Goal: Task Accomplishment & Management: Use online tool/utility

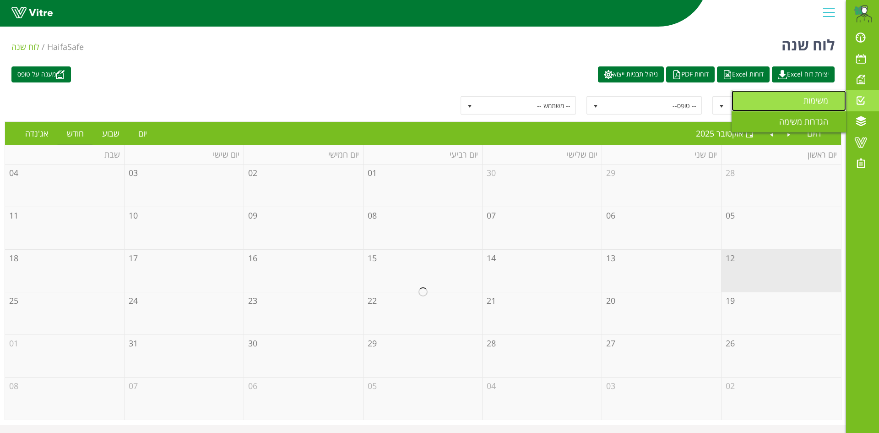
click at [810, 100] on span "משימות" at bounding box center [821, 100] width 36 height 11
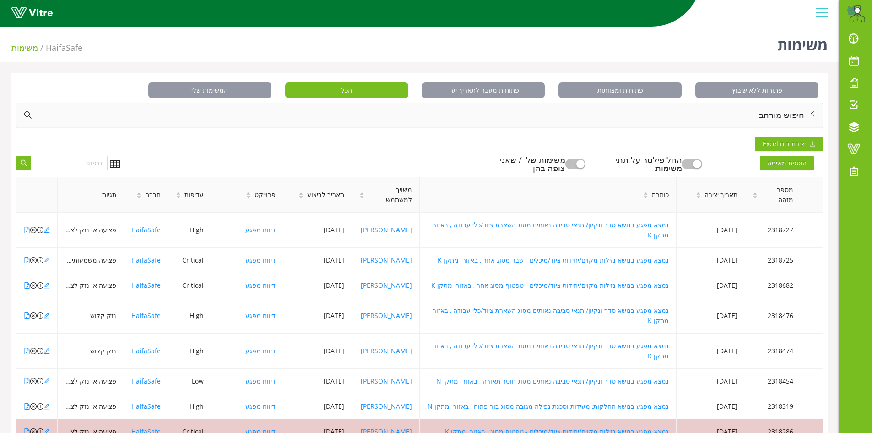
click at [794, 114] on div "חיפוש מורחב" at bounding box center [419, 115] width 806 height 24
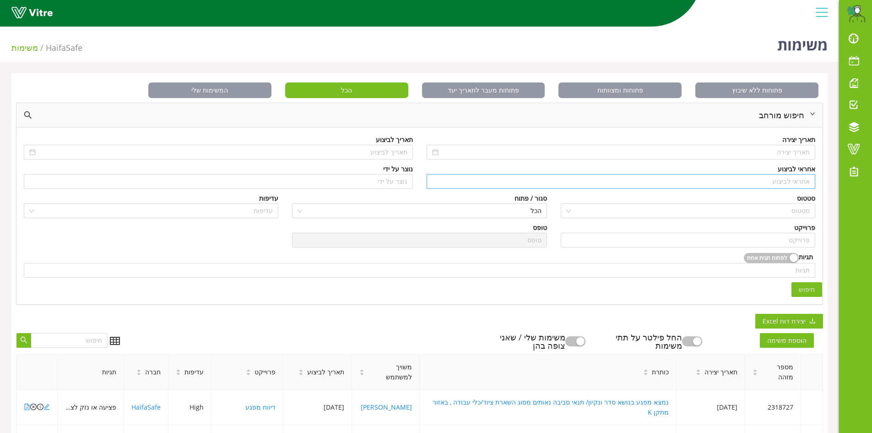
click at [805, 179] on input "search" at bounding box center [621, 181] width 378 height 14
type input "n"
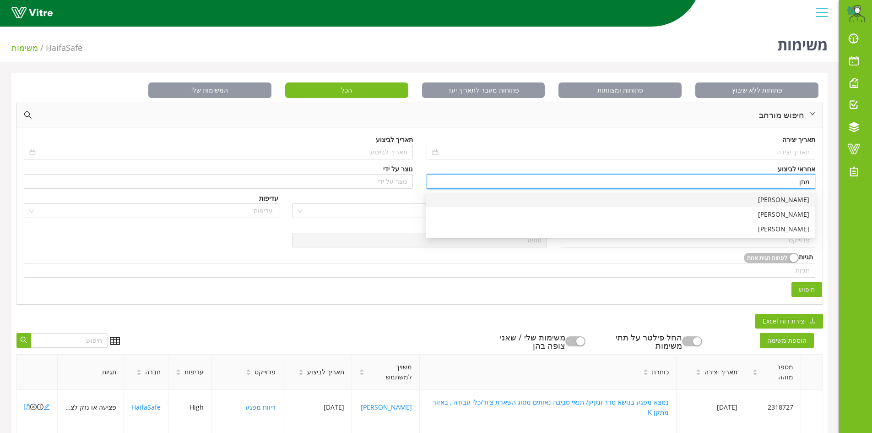
click at [789, 200] on div "[PERSON_NAME]" at bounding box center [620, 200] width 378 height 10
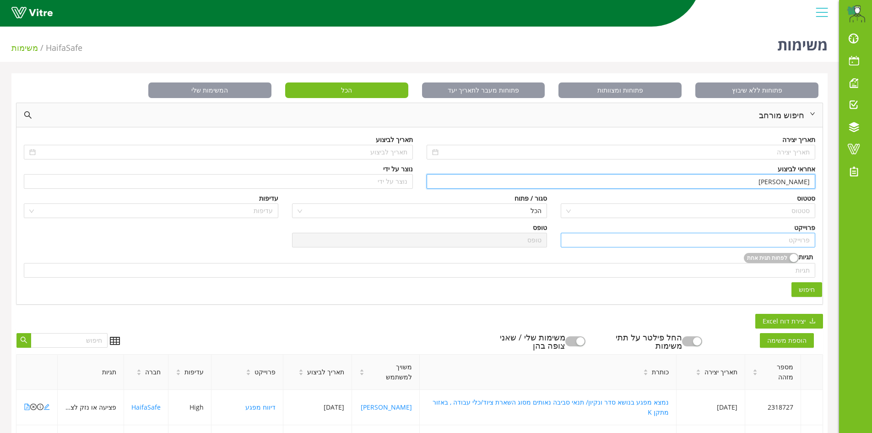
type input "[PERSON_NAME]"
click at [802, 244] on input "search" at bounding box center [687, 240] width 243 height 14
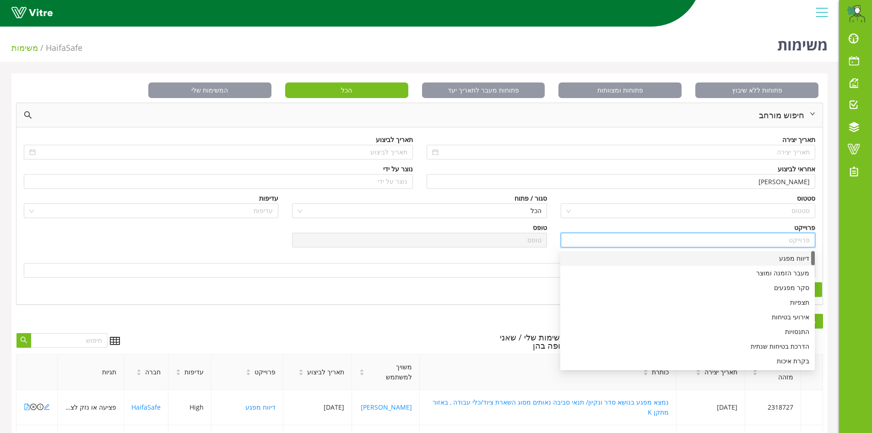
click at [793, 261] on div "דיווח מפגע" at bounding box center [687, 258] width 243 height 10
type input "דיווח מפגע"
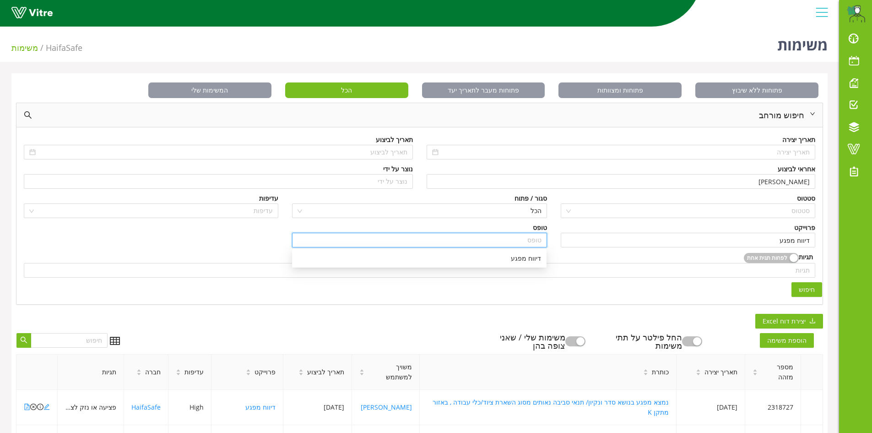
click at [518, 242] on input "search" at bounding box center [419, 240] width 243 height 14
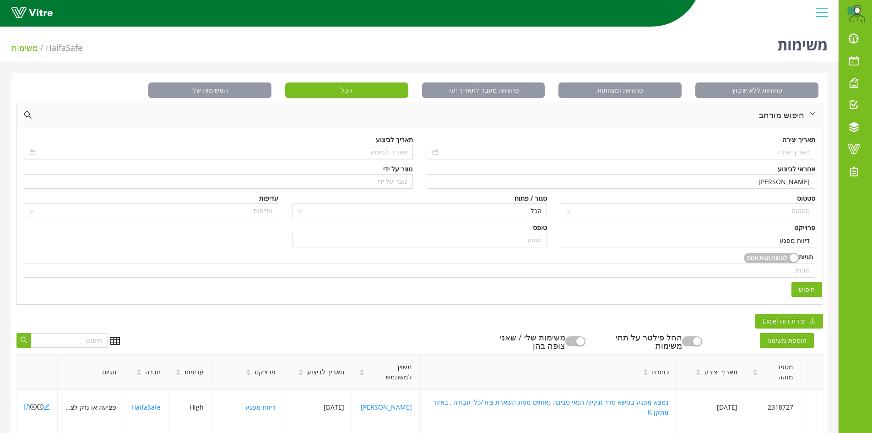
click at [600, 260] on div "תגיות לפחות תגית אחת" at bounding box center [419, 257] width 791 height 11
click at [535, 211] on span "הכל" at bounding box center [419, 211] width 243 height 14
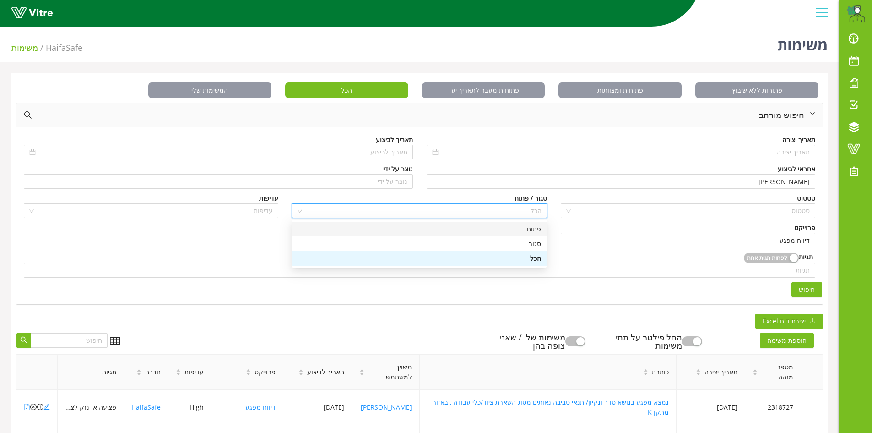
click at [536, 229] on div "פתוח" at bounding box center [419, 229] width 243 height 10
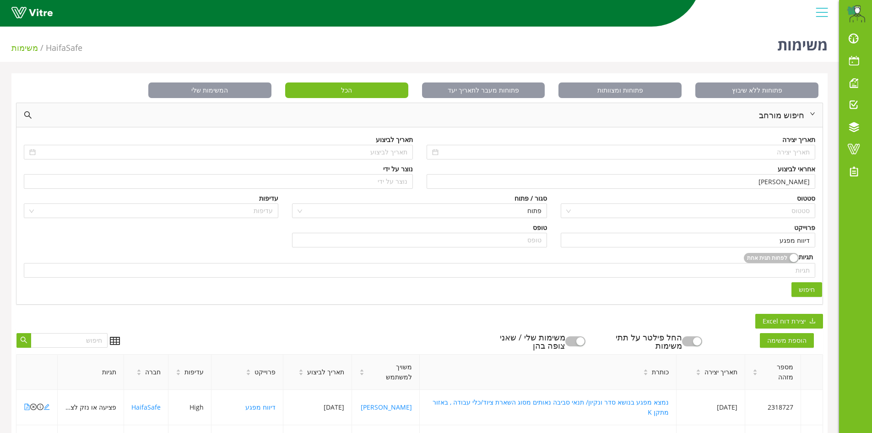
click at [815, 282] on button "חיפוש" at bounding box center [806, 289] width 31 height 15
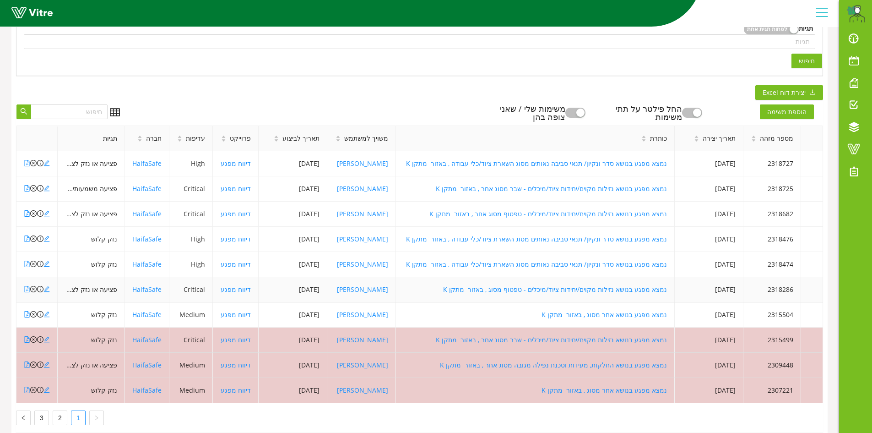
scroll to position [229, 0]
click at [28, 287] on icon "file-pdf" at bounding box center [27, 288] width 6 height 6
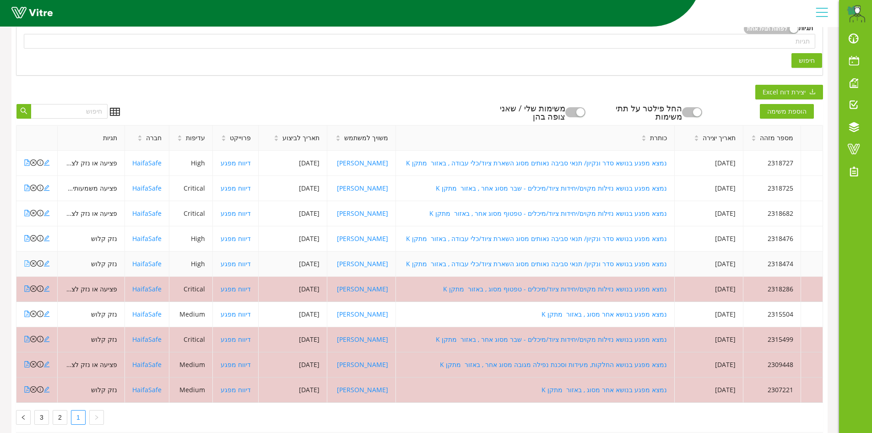
click at [28, 262] on icon "file-pdf" at bounding box center [27, 263] width 5 height 6
click at [27, 264] on icon "file-pdf" at bounding box center [27, 263] width 6 height 6
click at [27, 239] on icon "file-pdf" at bounding box center [27, 238] width 5 height 6
click at [26, 214] on icon "file-pdf" at bounding box center [27, 213] width 6 height 6
click at [26, 188] on icon "file-pdf" at bounding box center [27, 187] width 6 height 6
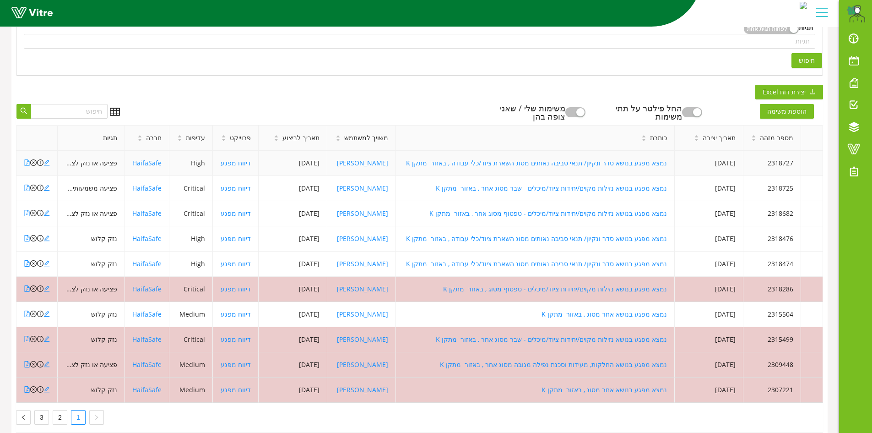
click at [28, 163] on icon "file-pdf" at bounding box center [27, 162] width 6 height 6
